Goal: Find specific page/section: Find specific page/section

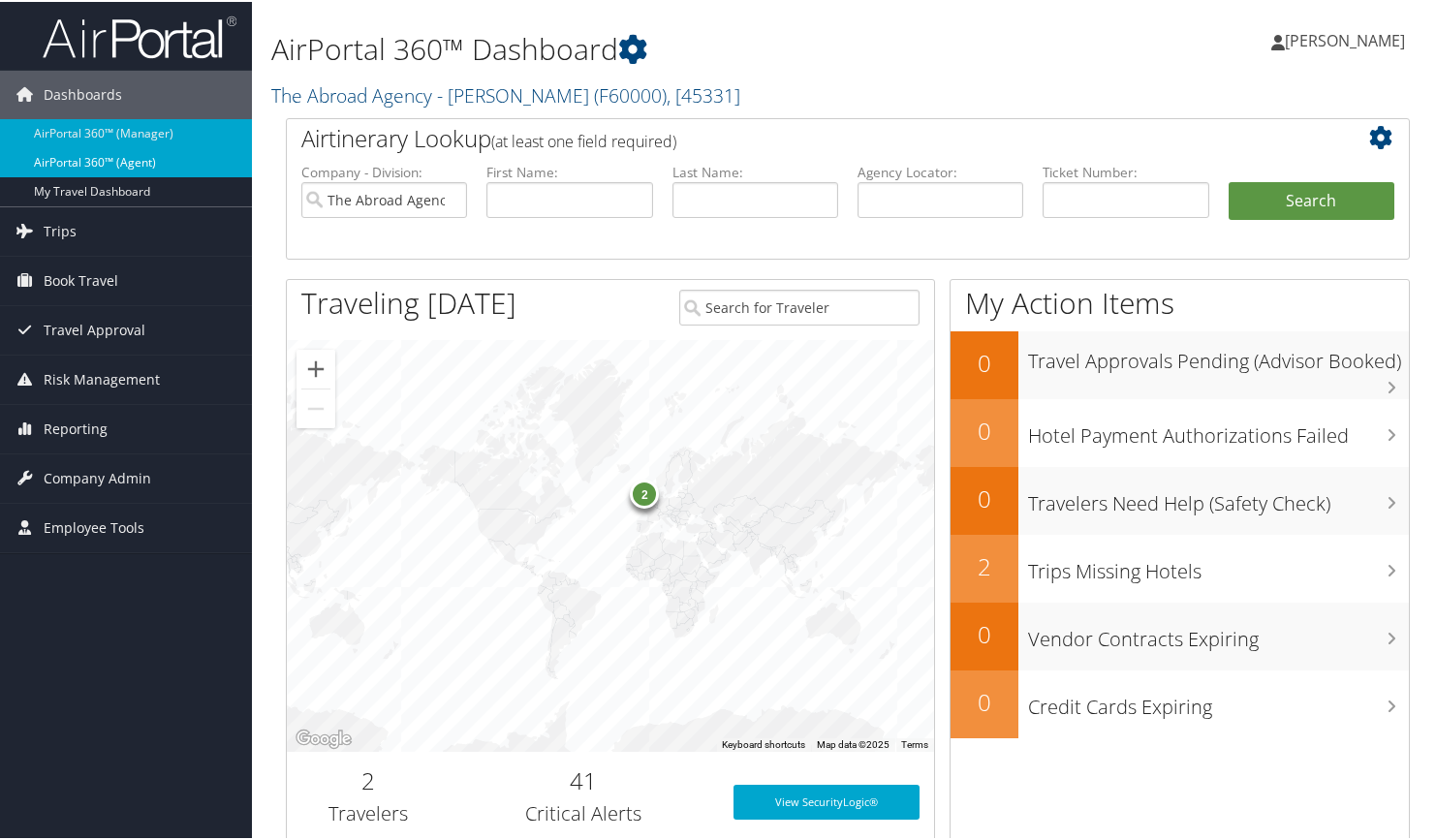
click at [180, 169] on link "AirPortal 360™ (Agent)" at bounding box center [125, 160] width 252 height 29
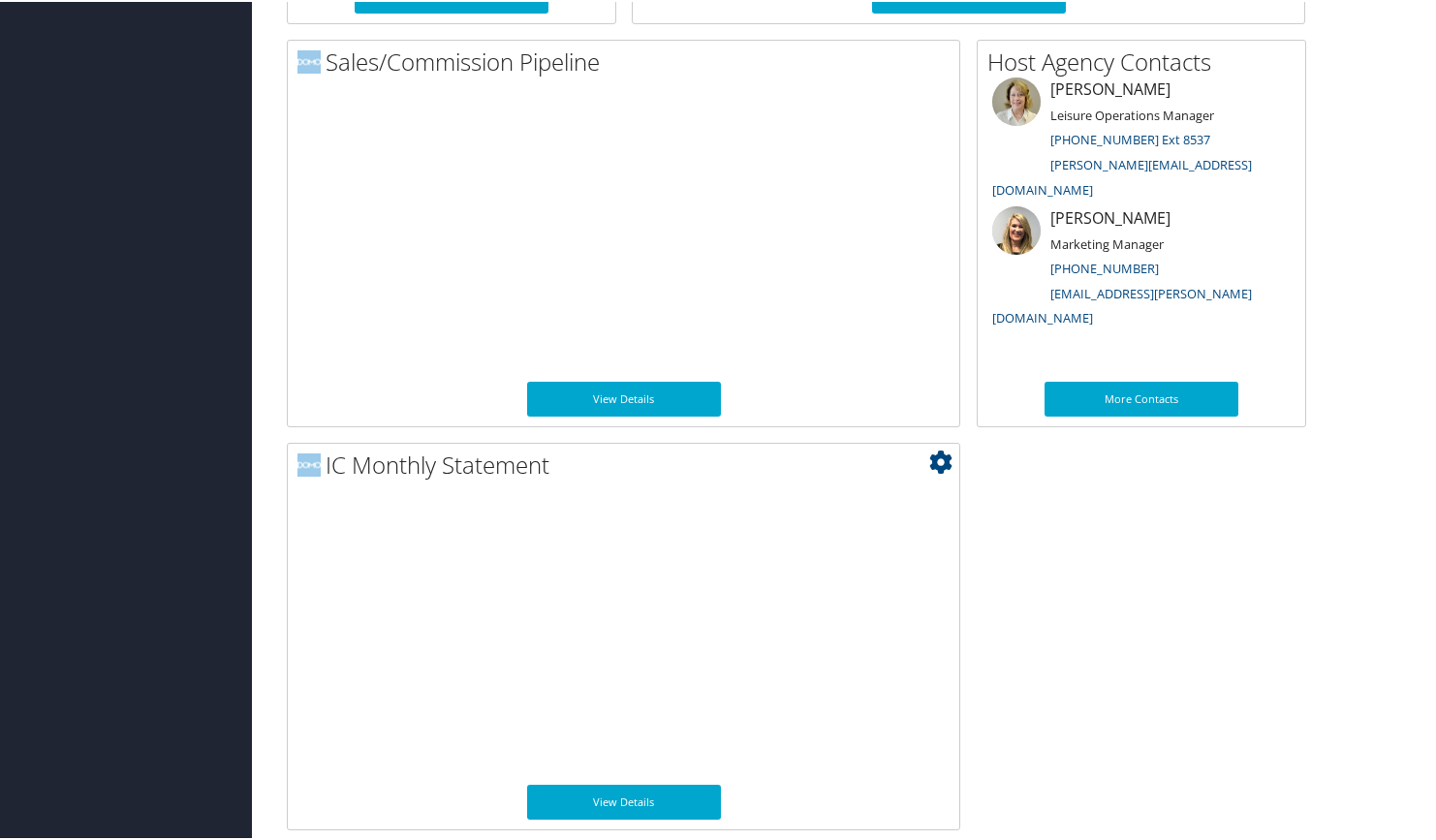
scroll to position [1388, 0]
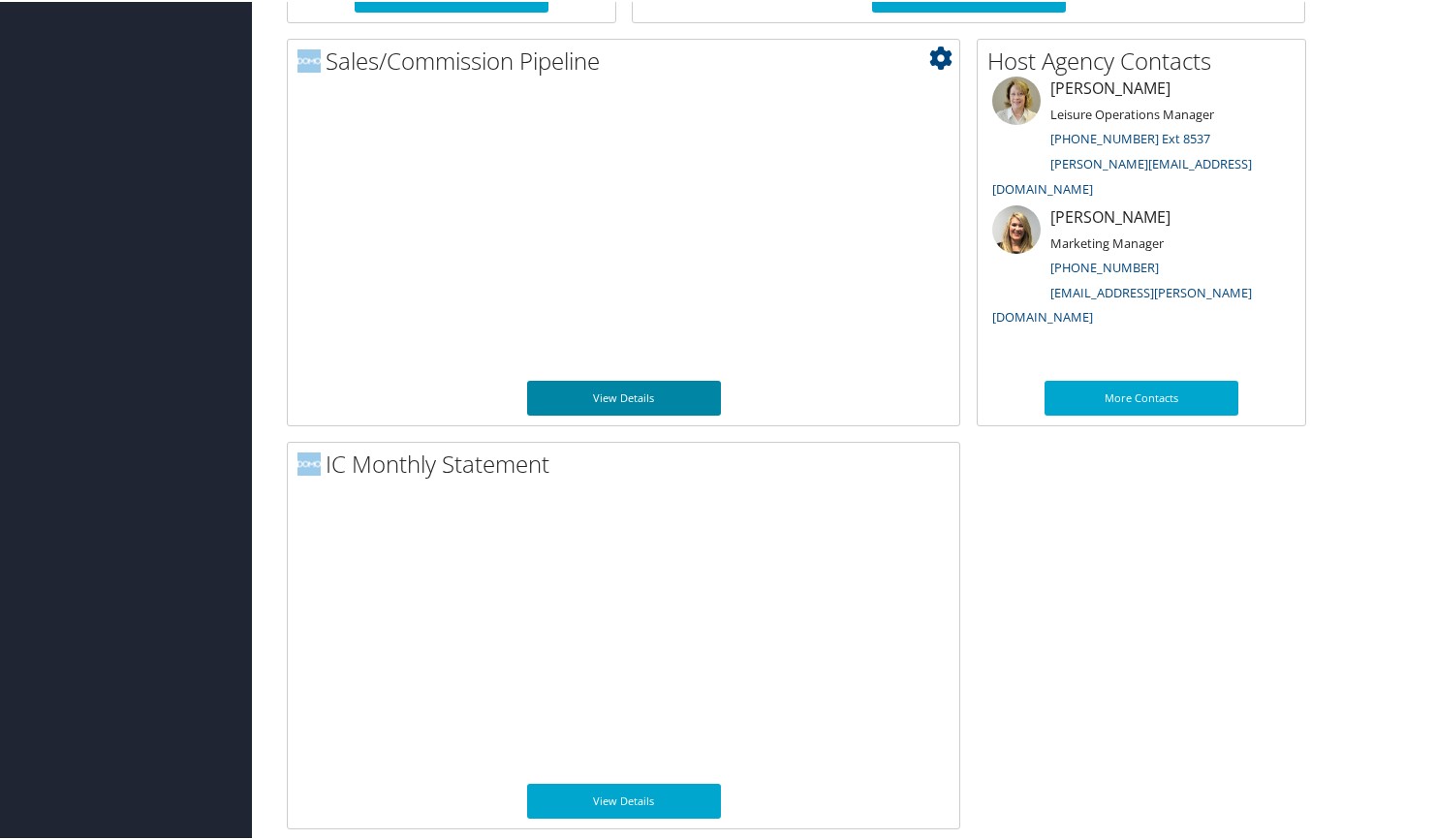
click at [649, 390] on link "View Details" at bounding box center [624, 396] width 194 height 35
